Goal: Information Seeking & Learning: Learn about a topic

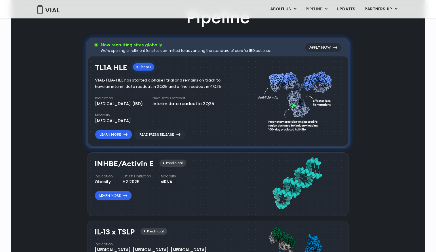
scroll to position [359, 0]
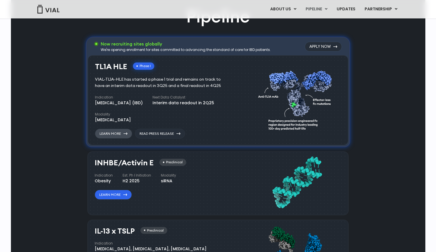
click at [112, 132] on link "Learn More" at bounding box center [113, 134] width 37 height 10
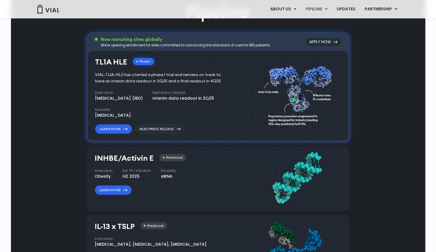
scroll to position [364, 0]
click at [166, 130] on link "Read Press Release" at bounding box center [160, 129] width 50 height 10
